Goal: Task Accomplishment & Management: Complete application form

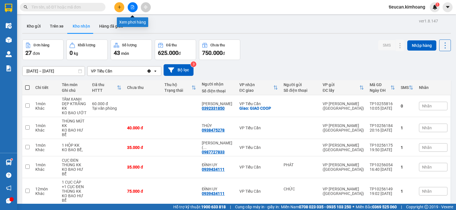
scroll to position [24, 0]
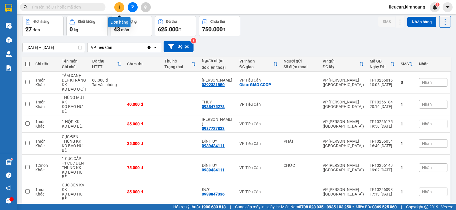
drag, startPoint x: 0, startPoint y: 0, endPoint x: 122, endPoint y: 6, distance: 121.7
click at [122, 6] on button at bounding box center [119, 7] width 10 height 10
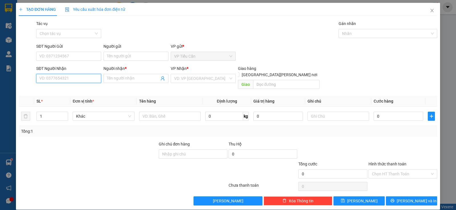
click at [94, 81] on input "SĐT Người Nhận" at bounding box center [68, 78] width 65 height 9
type input "0933949812"
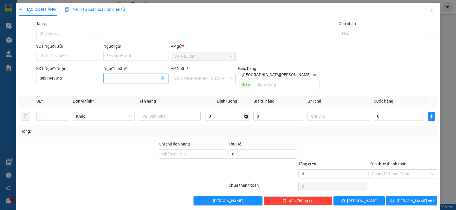
click at [117, 77] on input "Người nhận *" at bounding box center [133, 78] width 52 height 6
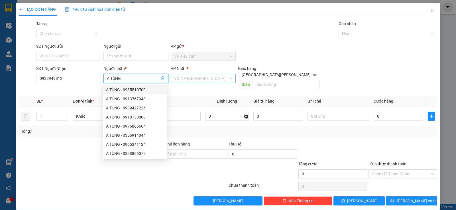
type input "A TÙNG"
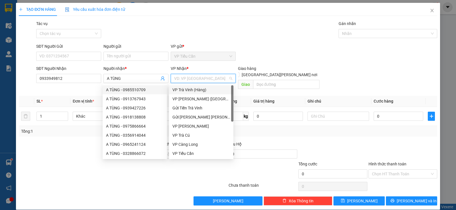
click at [210, 77] on input "search" at bounding box center [201, 78] width 54 height 9
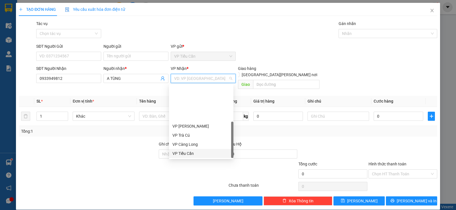
scroll to position [46, 0]
click at [197, 143] on div "Bến xe Miền Tây" at bounding box center [201, 145] width 58 height 6
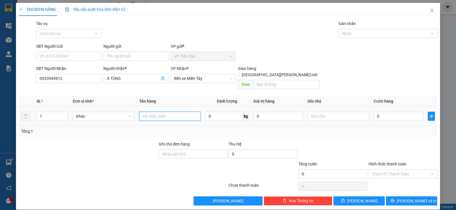
click at [150, 112] on input "text" at bounding box center [170, 116] width 62 height 9
type input "THÙNG MÚT KK"
click at [373, 112] on input "0" at bounding box center [398, 116] width 50 height 9
type input "4"
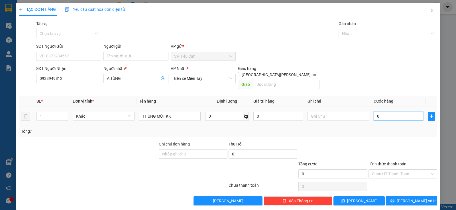
type input "4"
type input "40"
type input "40.000"
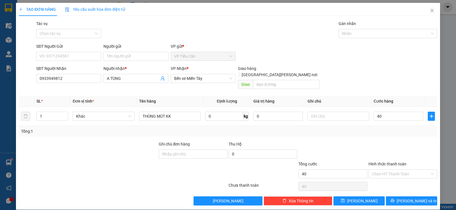
type input "40.000"
click at [357, 134] on div "Transit Pickup Surcharge Ids Transit Deliver Surcharge Ids Transit Deliver Surc…" at bounding box center [228, 113] width 418 height 185
click at [114, 56] on input "Người gửi" at bounding box center [135, 56] width 65 height 9
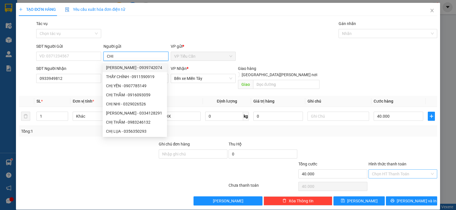
type input "CHI"
click at [400, 170] on input "Hình thức thanh toán" at bounding box center [401, 174] width 58 height 9
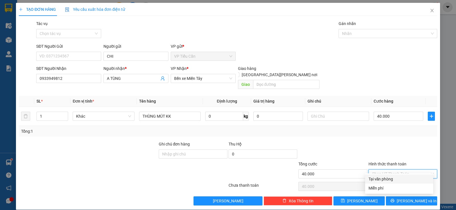
click at [396, 182] on div "Tại văn phòng" at bounding box center [398, 179] width 61 height 6
type input "0"
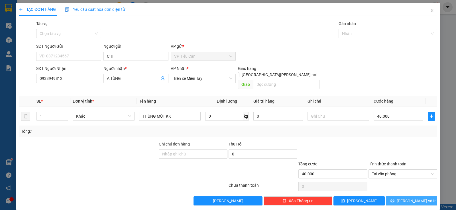
click at [411, 197] on button "[PERSON_NAME] và In" at bounding box center [411, 201] width 51 height 9
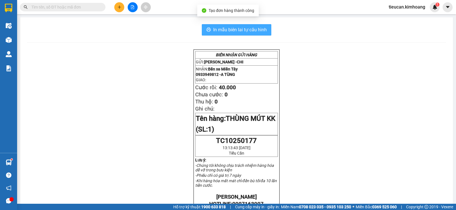
click at [243, 28] on span "In mẫu biên lai tự cấu hình" at bounding box center [240, 29] width 54 height 7
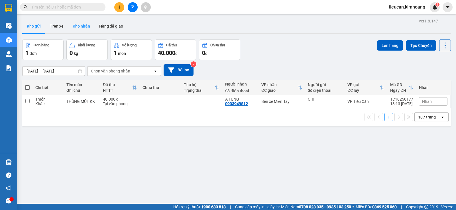
click at [77, 20] on button "Kho nhận" at bounding box center [81, 26] width 26 height 14
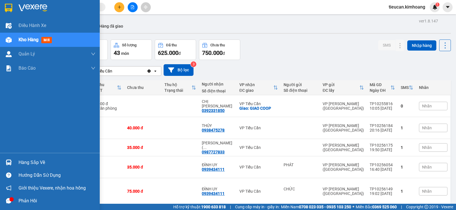
click at [23, 159] on div "Hàng sắp về" at bounding box center [57, 163] width 77 height 9
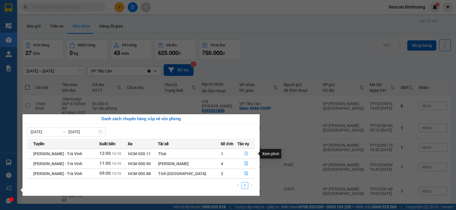
click at [239, 153] on button "button" at bounding box center [245, 153] width 17 height 9
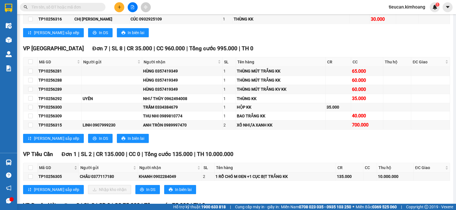
scroll to position [399, 0]
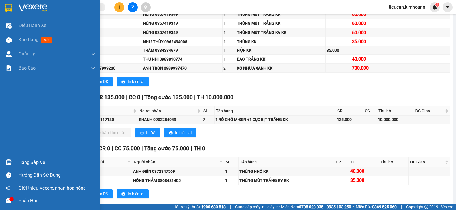
click at [23, 162] on div "Hàng sắp về" at bounding box center [57, 163] width 77 height 9
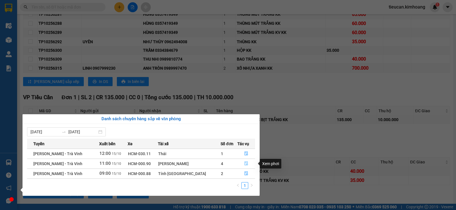
click at [244, 163] on icon "file-done" at bounding box center [245, 164] width 3 height 4
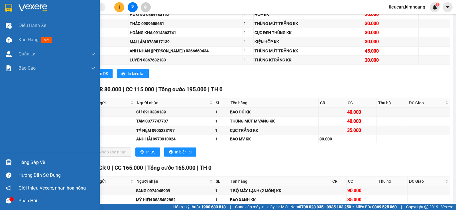
click at [26, 159] on div "Hàng sắp về" at bounding box center [57, 163] width 77 height 9
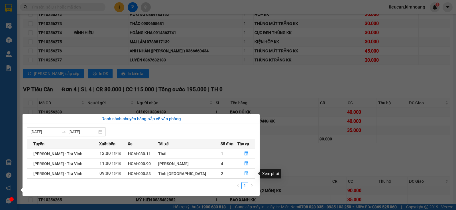
click at [244, 175] on icon "file-done" at bounding box center [246, 174] width 4 height 4
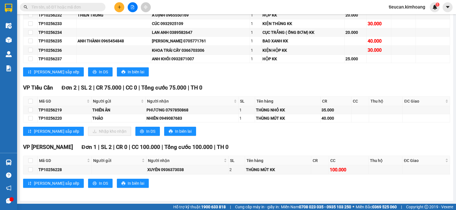
scroll to position [255, 0]
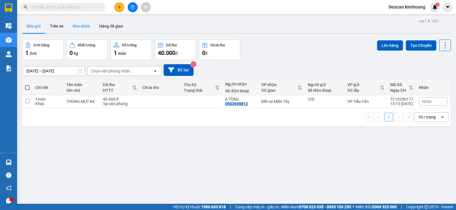
click at [82, 23] on button "Kho nhận" at bounding box center [81, 26] width 26 height 14
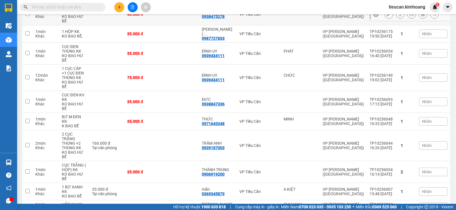
scroll to position [142, 0]
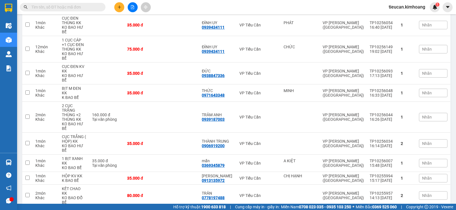
click at [82, 6] on input "text" at bounding box center [64, 7] width 67 height 6
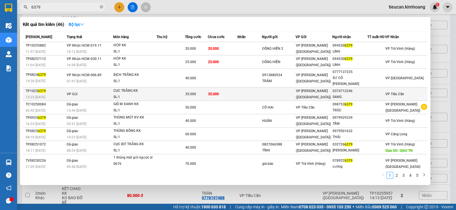
type input "6379"
click at [367, 91] on div "0374712246" at bounding box center [349, 91] width 34 height 6
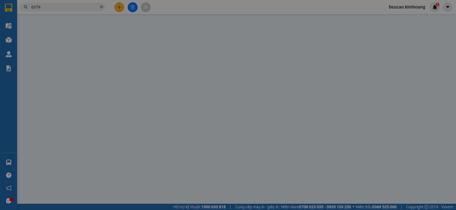
type input "0374712246"
type input "SANG"
type input "35.000"
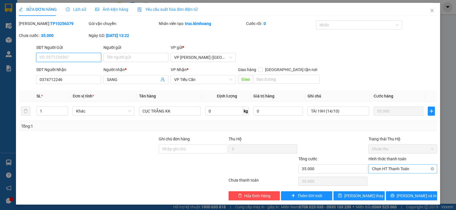
click at [408, 168] on span "Chọn HT Thanh Toán" at bounding box center [403, 169] width 62 height 9
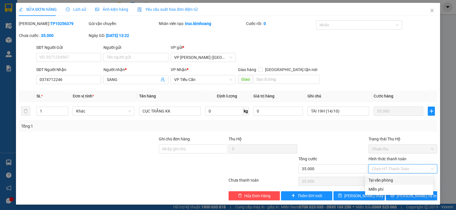
click at [398, 180] on div "Tại văn phòng" at bounding box center [398, 180] width 61 height 6
type input "0"
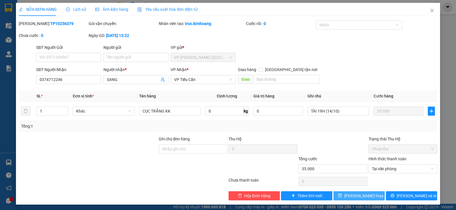
click at [356, 194] on span "Lưu thay đổi" at bounding box center [367, 196] width 46 height 6
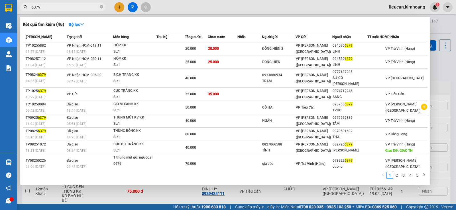
click at [91, 9] on input "6379" at bounding box center [64, 7] width 67 height 6
click at [96, 7] on input "6379" at bounding box center [64, 7] width 67 height 6
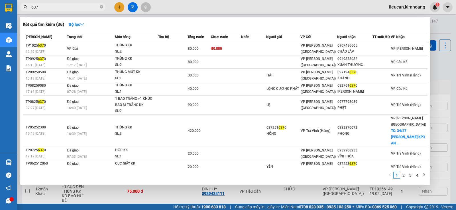
type input "6379"
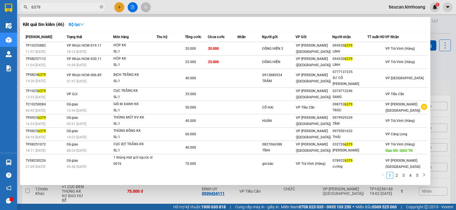
drag, startPoint x: 239, startPoint y: 7, endPoint x: 224, endPoint y: 8, distance: 16.0
click at [239, 7] on div at bounding box center [228, 105] width 456 height 210
click at [100, 8] on icon "close-circle" at bounding box center [101, 6] width 3 height 3
